Goal: Task Accomplishment & Management: Complete application form

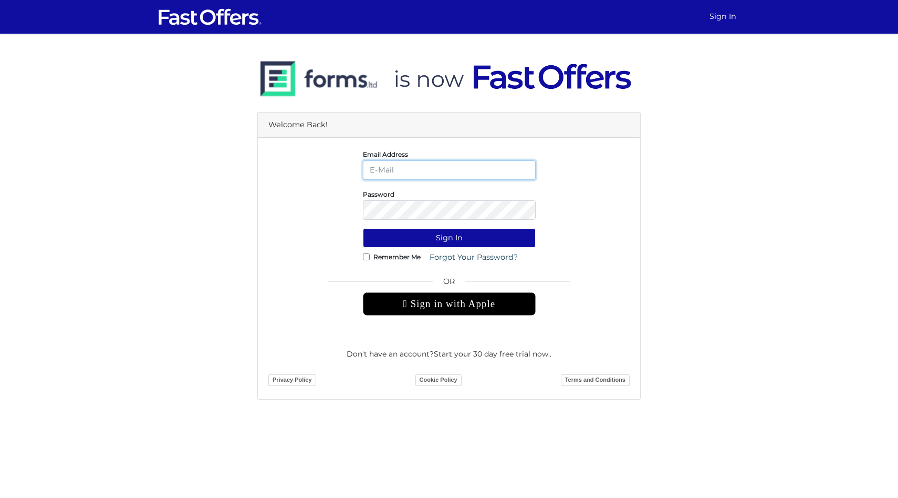
type input "daaron@condos.ca"
click at [460, 240] on button "Sign In" at bounding box center [449, 237] width 173 height 19
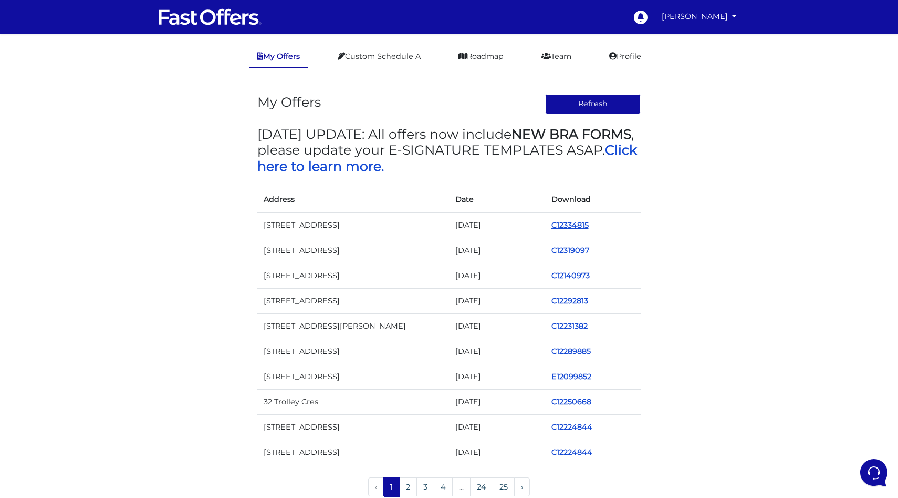
click at [577, 225] on link "C12334815" at bounding box center [570, 224] width 37 height 9
